Goal: Task Accomplishment & Management: Manage account settings

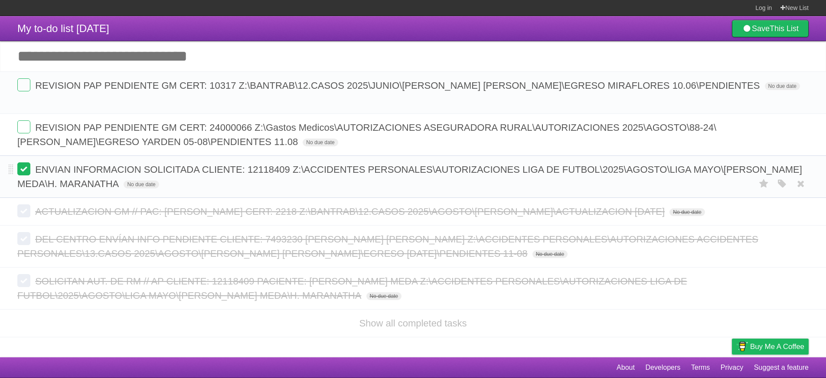
click at [25, 169] on label at bounding box center [23, 169] width 13 height 13
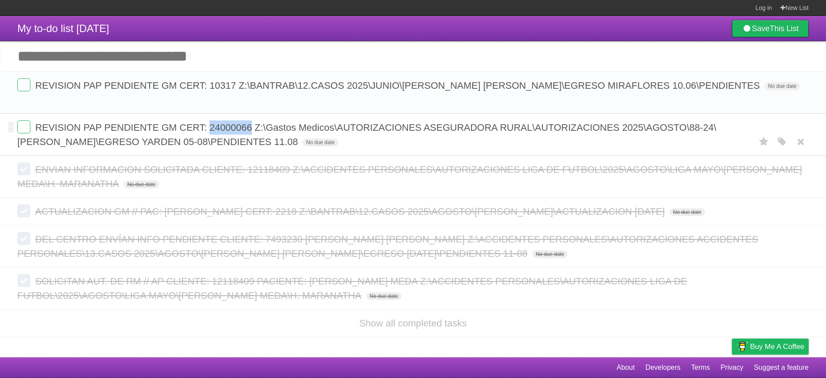
copy span "24000066"
drag, startPoint x: 251, startPoint y: 130, endPoint x: 209, endPoint y: 129, distance: 42.1
click at [209, 129] on span "REVISION PAP PENDIENTE GM CERT: 24000066 Z:\Gastos Medicos\AUTORIZACIONES ASEGU…" at bounding box center [366, 134] width 699 height 25
click at [28, 130] on label at bounding box center [23, 127] width 13 height 13
